Goal: Task Accomplishment & Management: Manage account settings

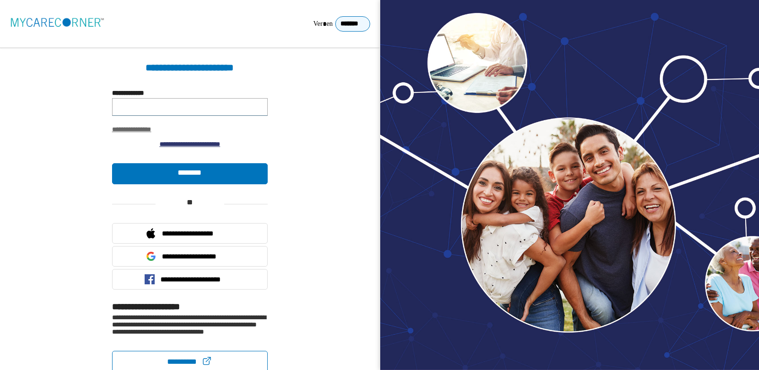
click at [185, 110] on input "**********" at bounding box center [190, 107] width 156 height 18
paste input "**********"
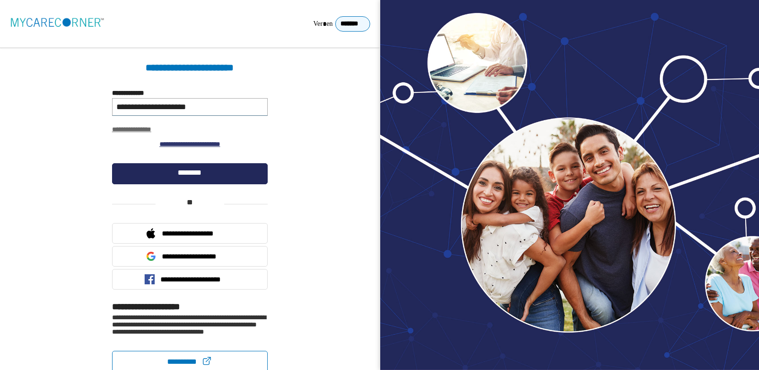
type input "**********"
click at [197, 170] on link "********" at bounding box center [190, 173] width 156 height 21
